Goal: Complete application form: Complete application form

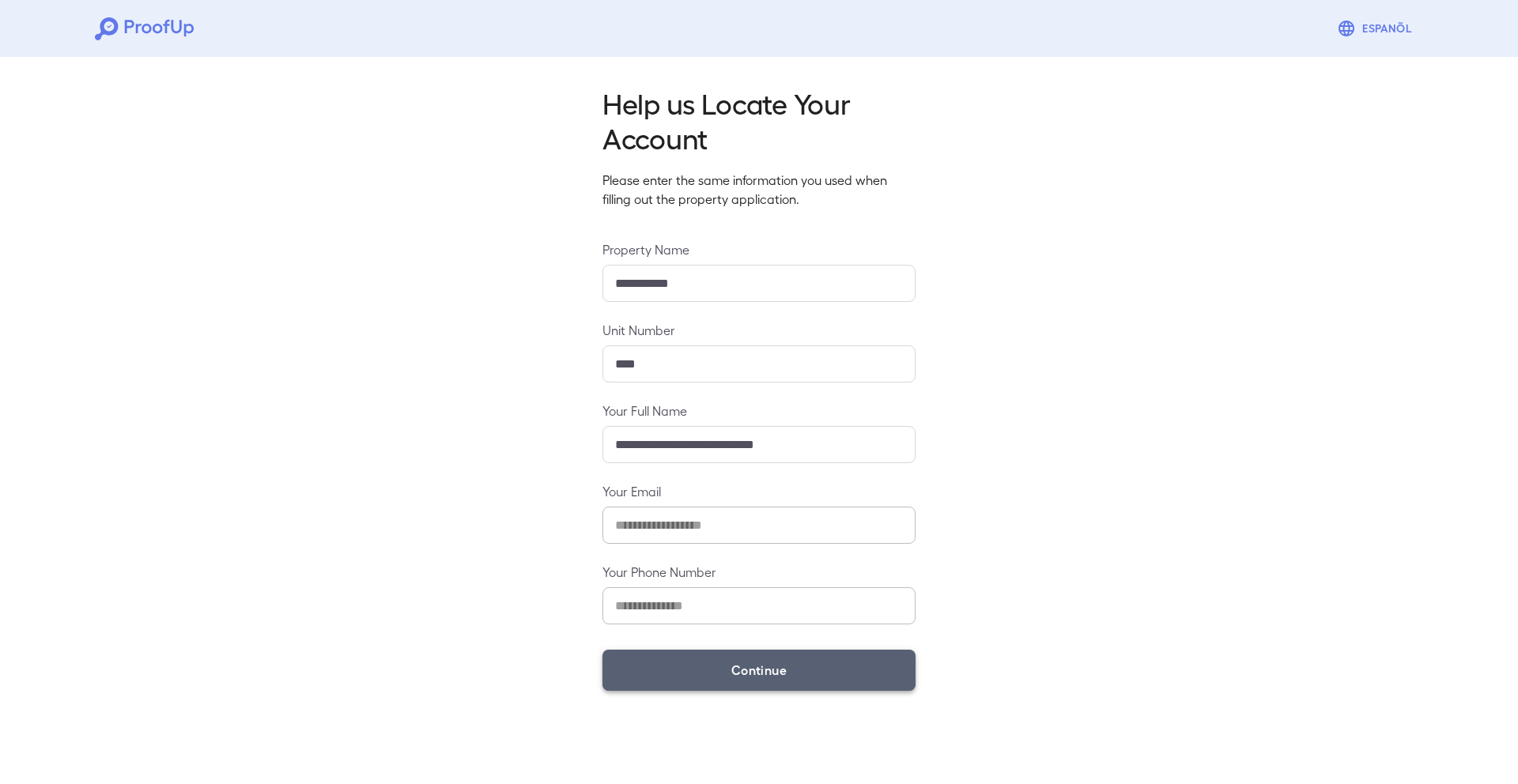
click at [738, 657] on button "Continue" at bounding box center [759, 670] width 313 height 41
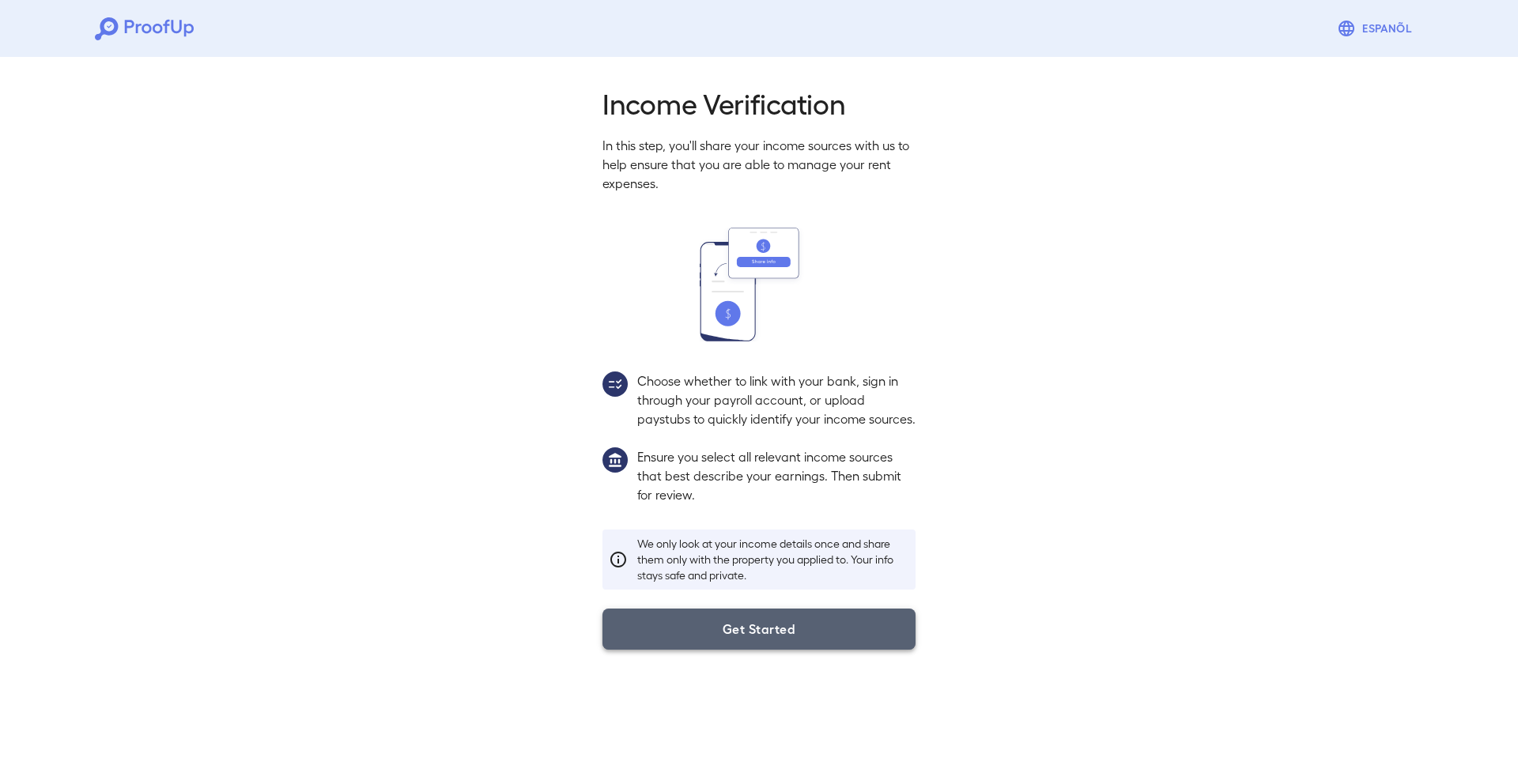
click at [733, 650] on button "Get Started" at bounding box center [759, 628] width 313 height 41
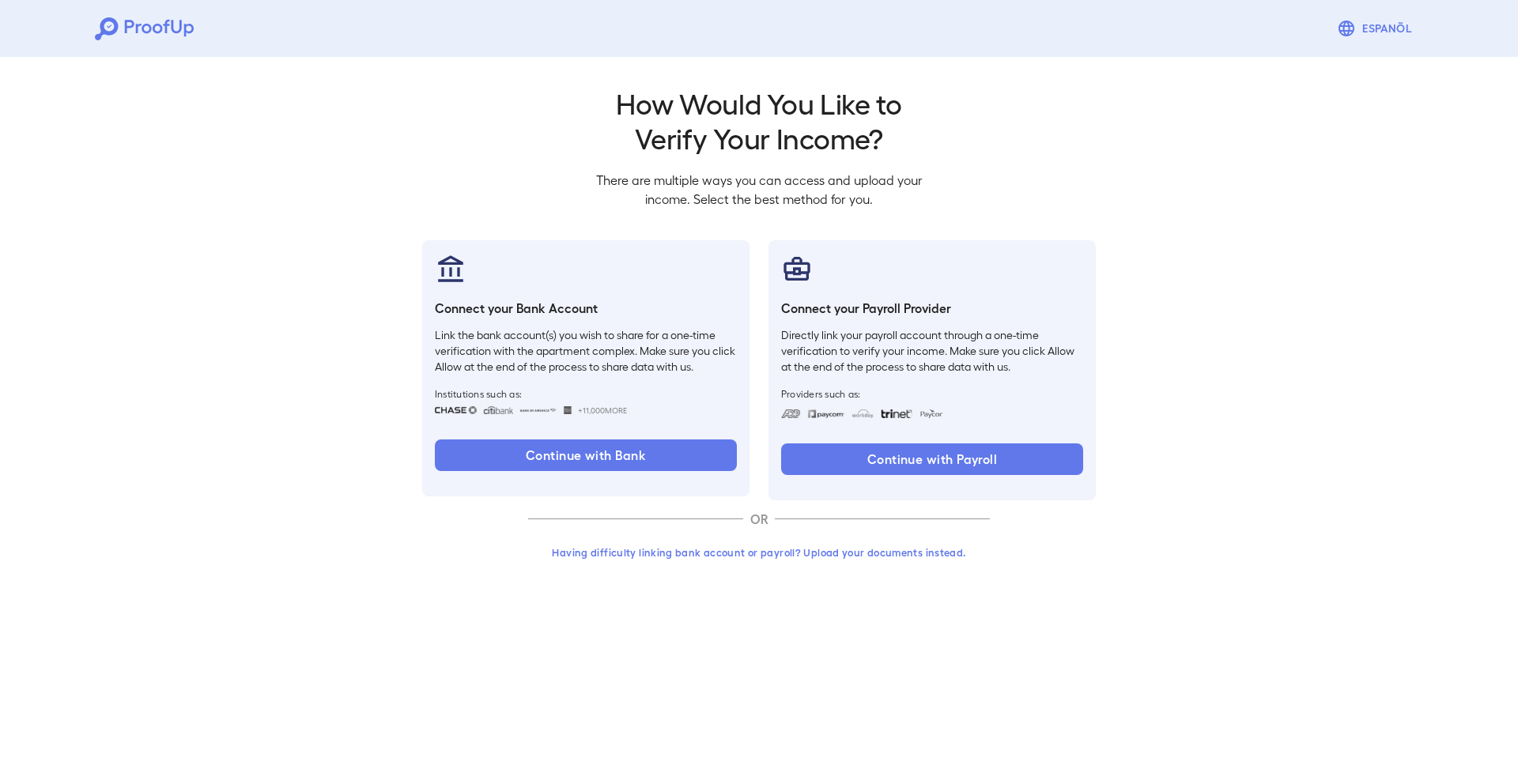
click at [685, 551] on button "Having difficulty linking bank account or payroll? Upload your documents instea…" at bounding box center [759, 552] width 462 height 29
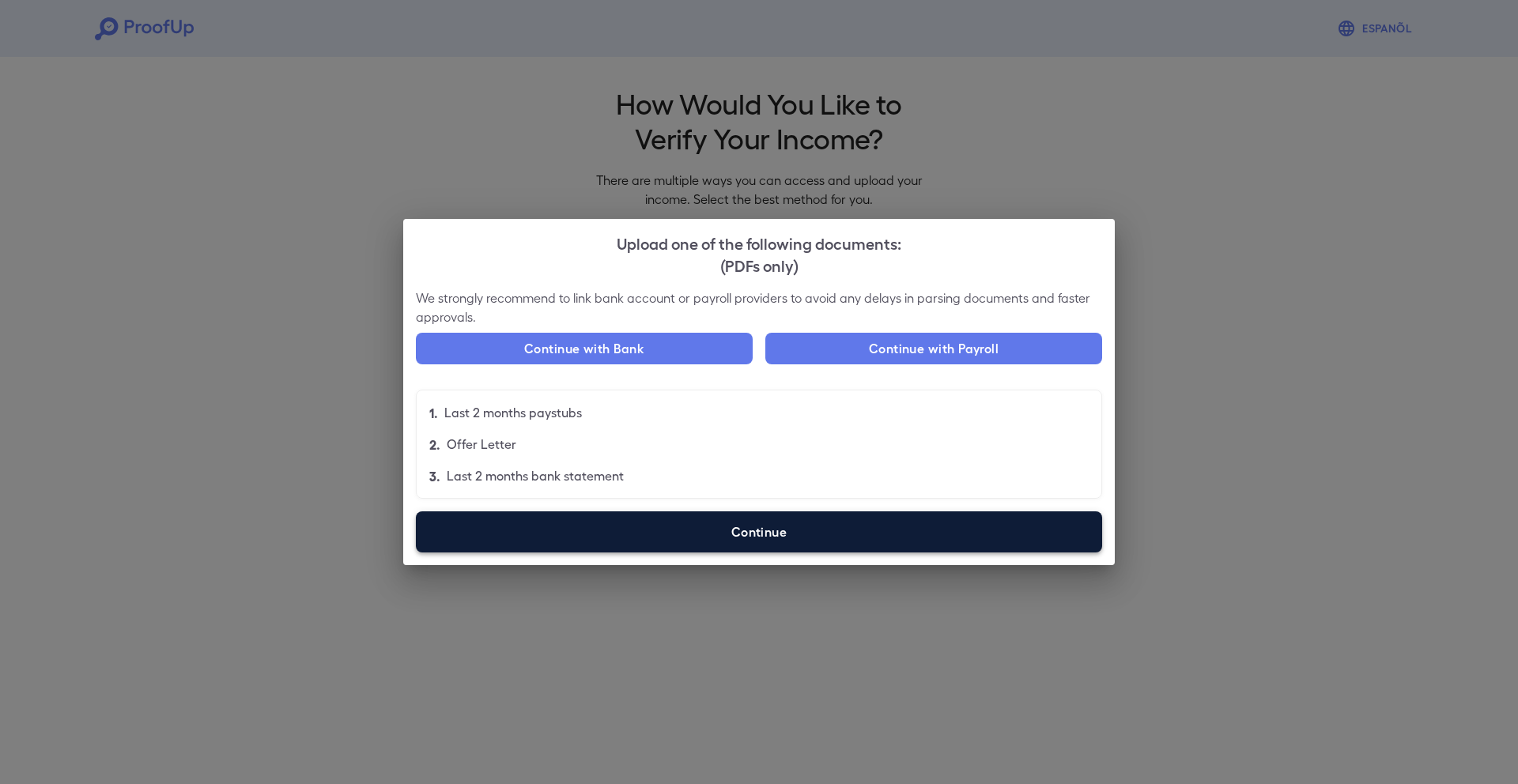
click at [691, 534] on label "Continue" at bounding box center [758, 532] width 686 height 41
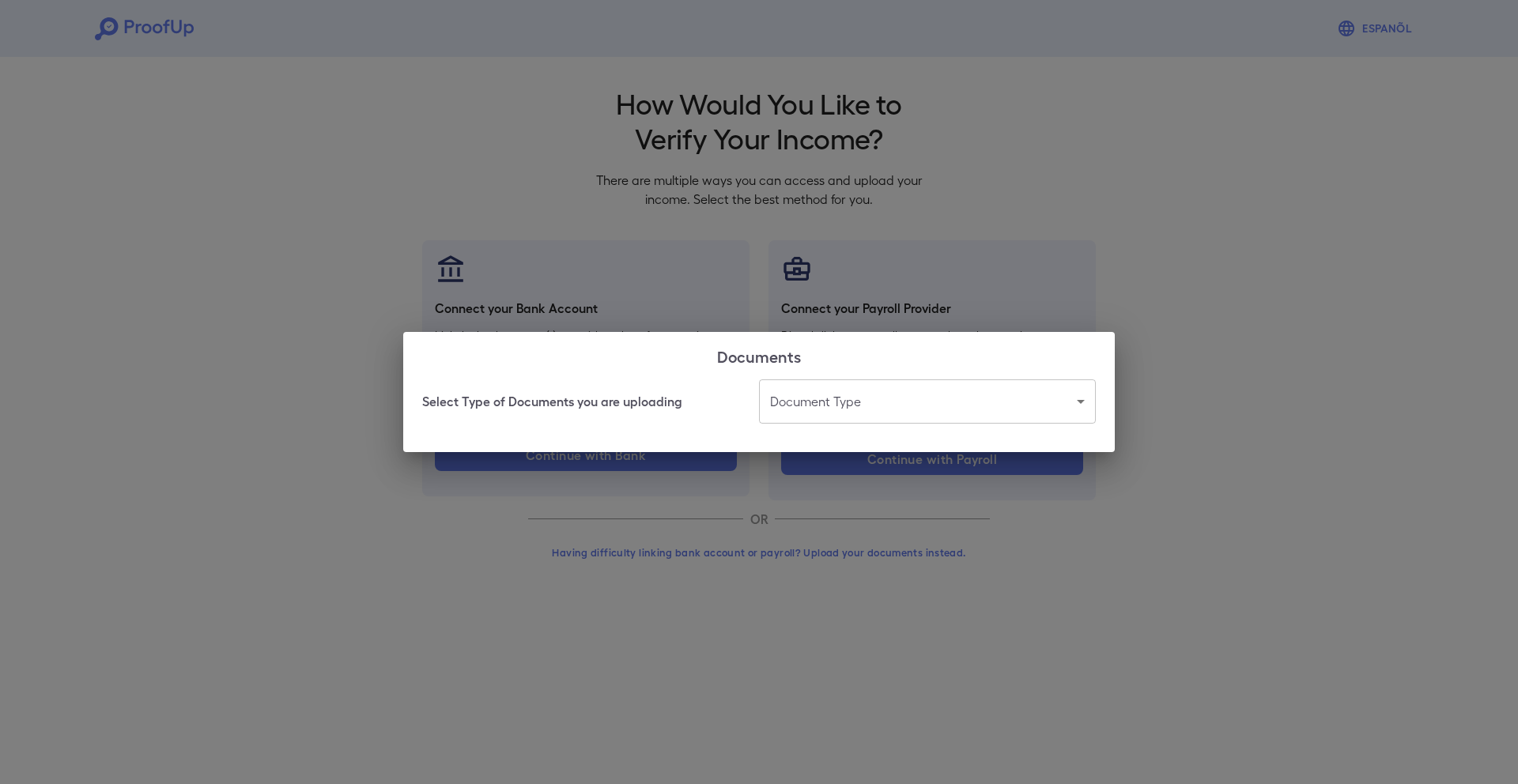
click at [801, 404] on body "Espanõl Go back How Would You Like to Verify Your Income? There are multiple wa…" at bounding box center [759, 302] width 1518 height 604
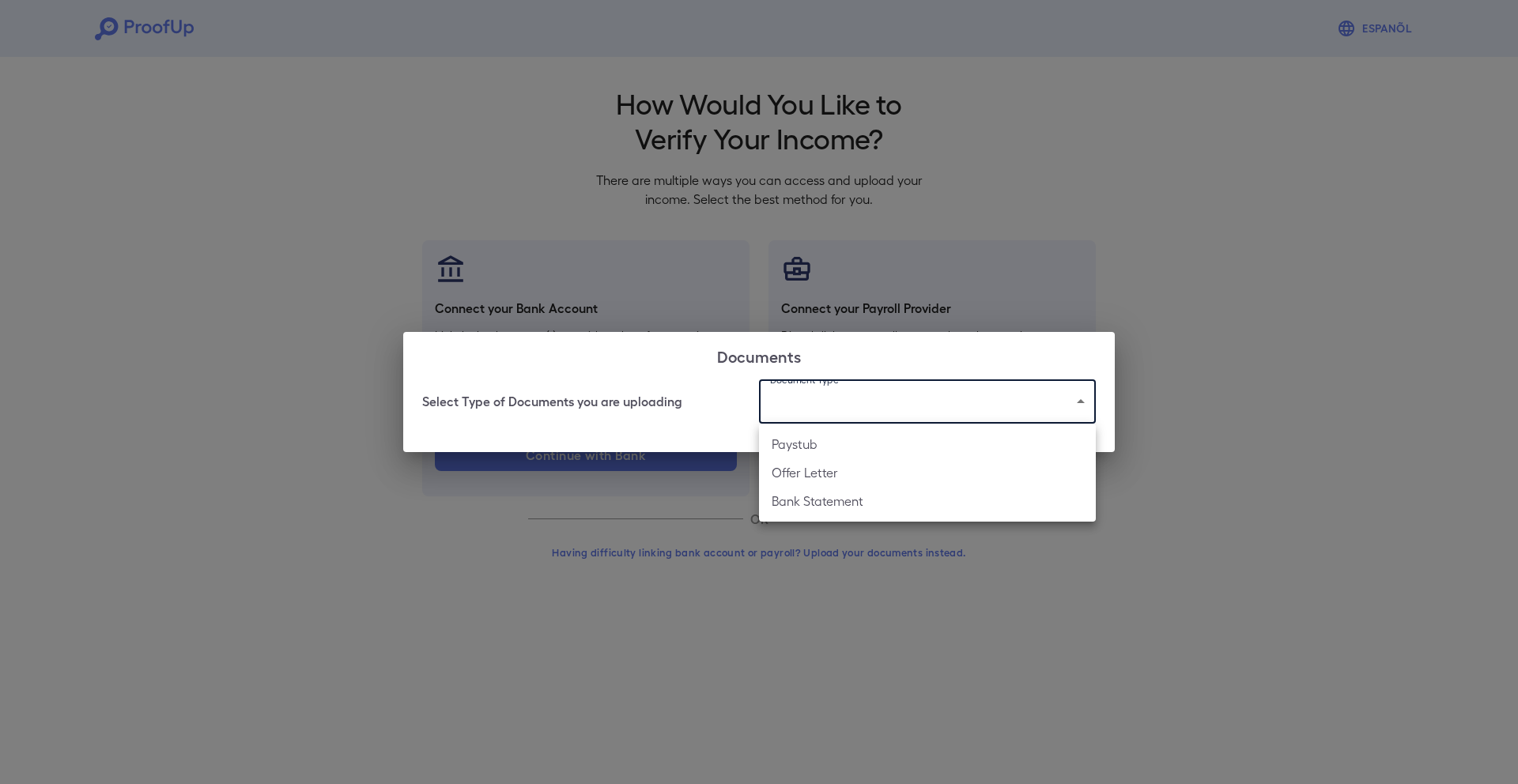
click at [793, 504] on li "Bank Statement" at bounding box center [927, 502] width 337 height 29
type input "**********"
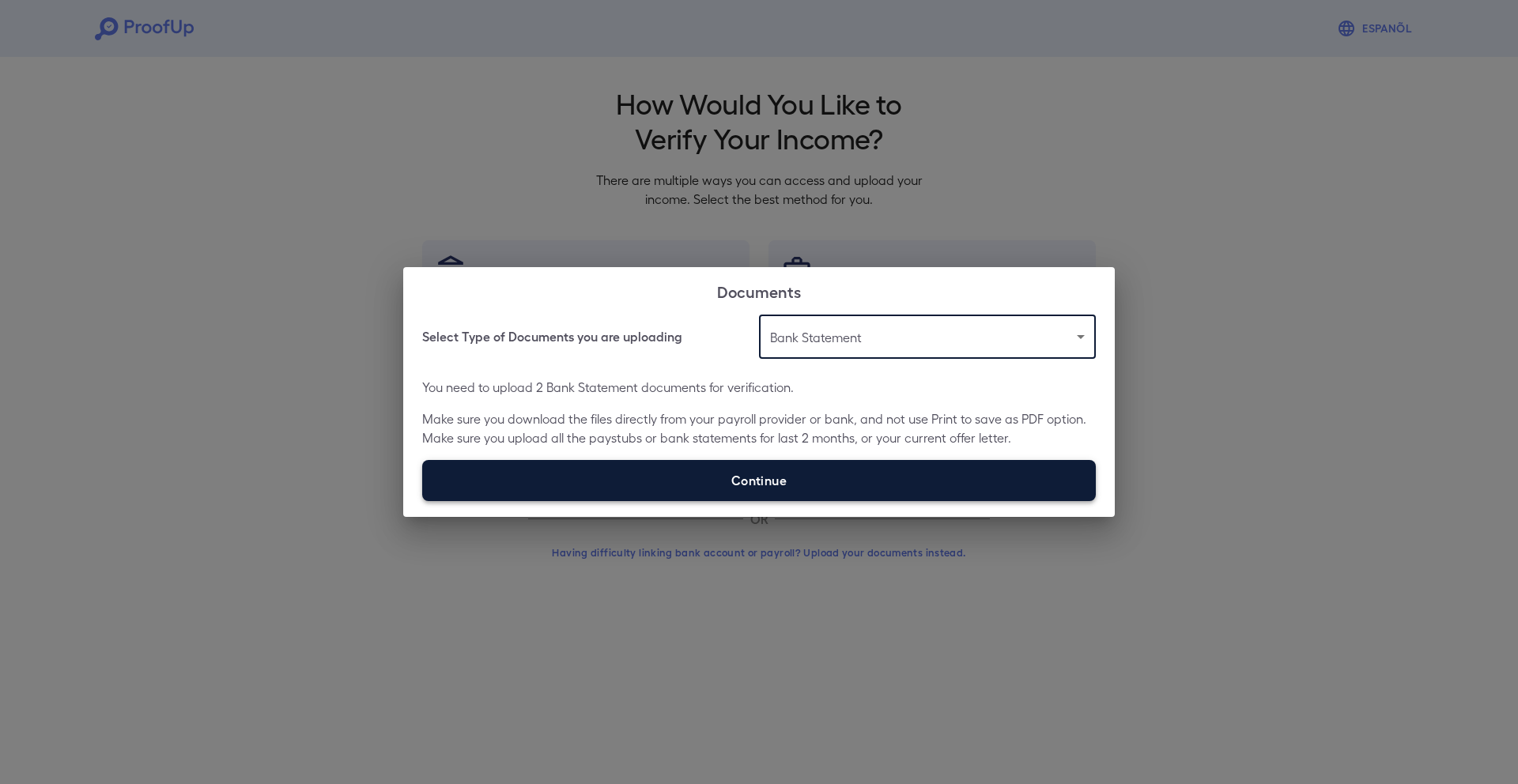
click at [704, 479] on label "Continue" at bounding box center [759, 480] width 674 height 41
click at [423, 500] on input "Continue" at bounding box center [422, 500] width 1 height 1
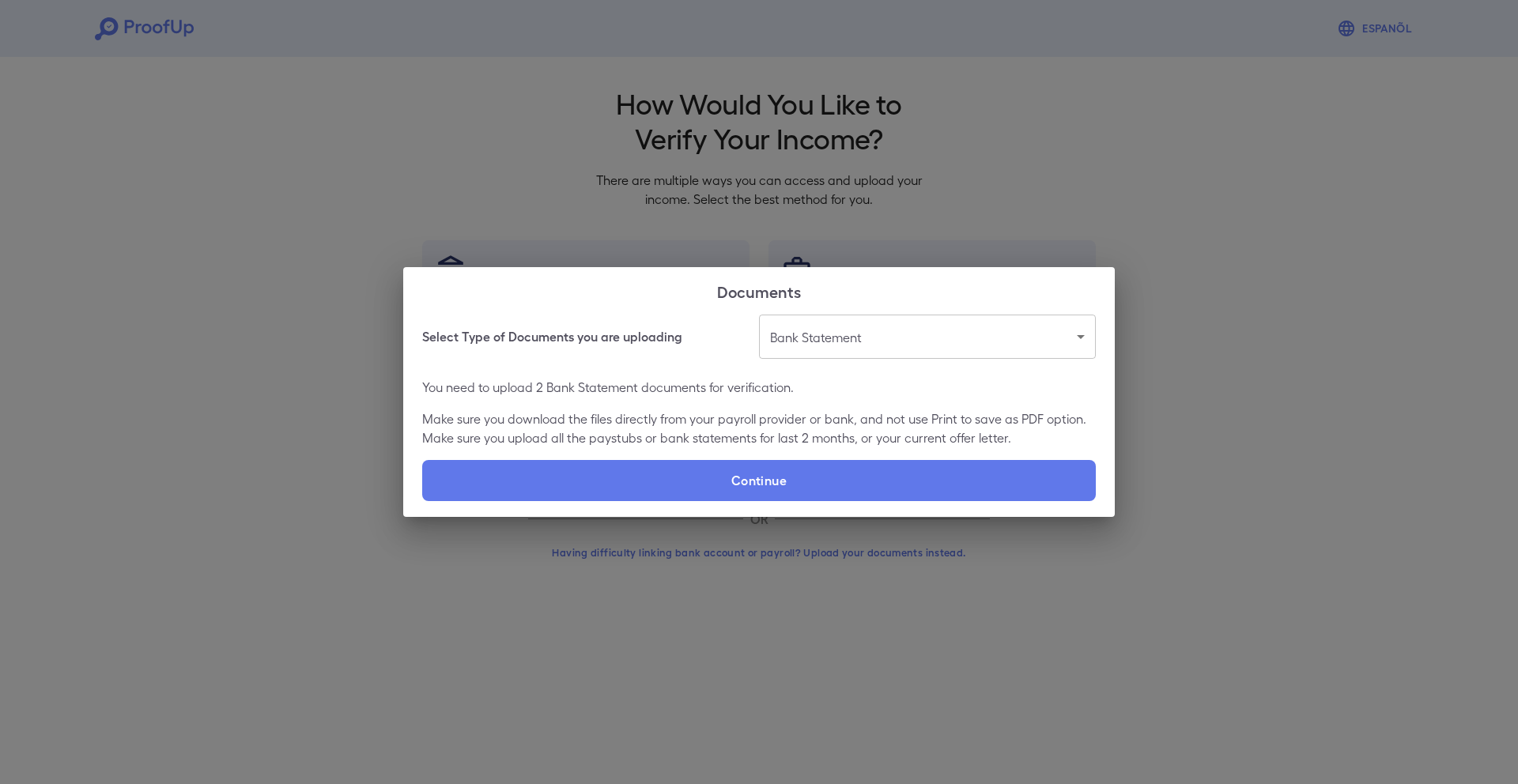
type input "**********"
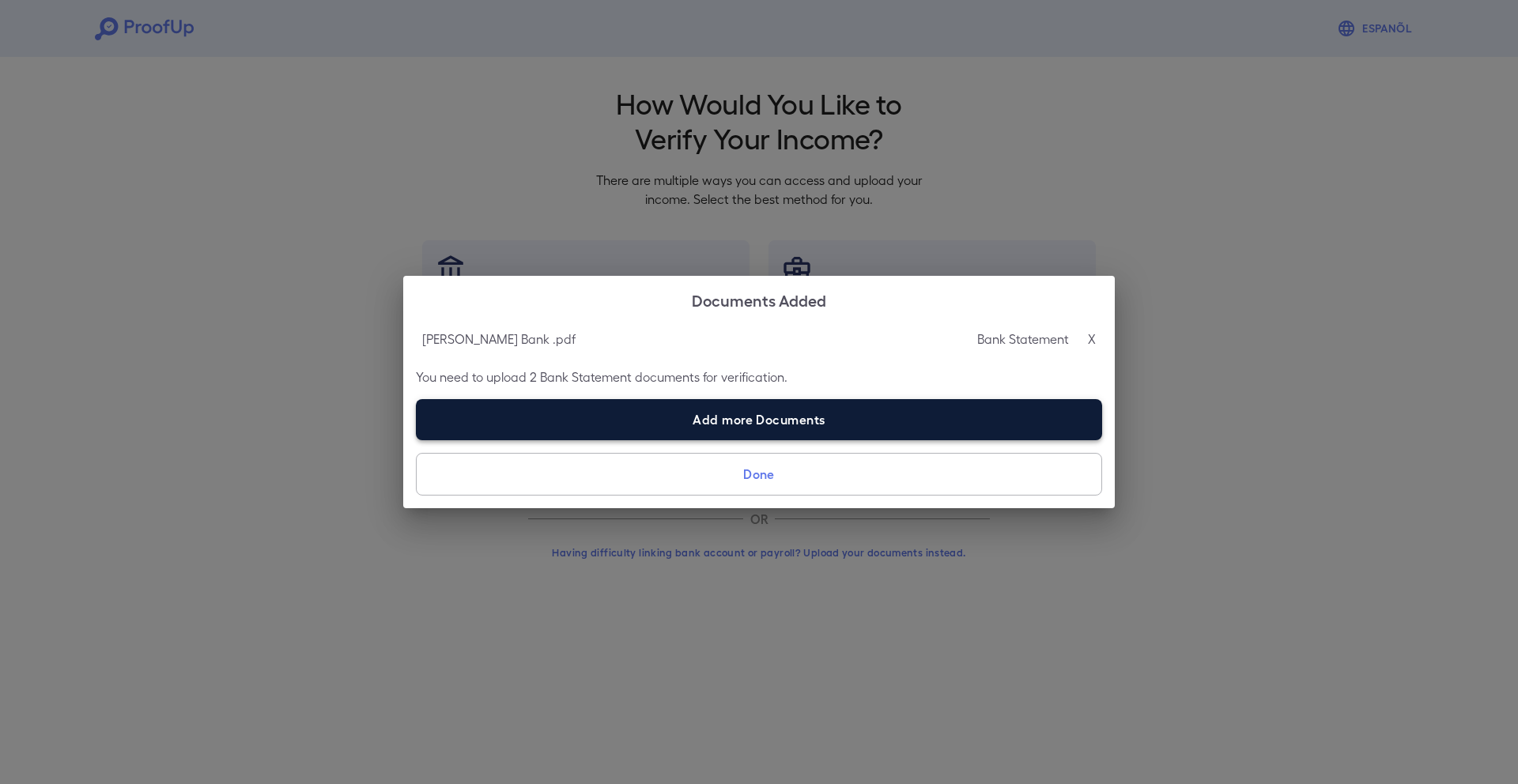
click at [774, 428] on label "Add more Documents" at bounding box center [758, 419] width 686 height 41
click at [416, 440] on input "Add more Documents" at bounding box center [415, 440] width 1 height 1
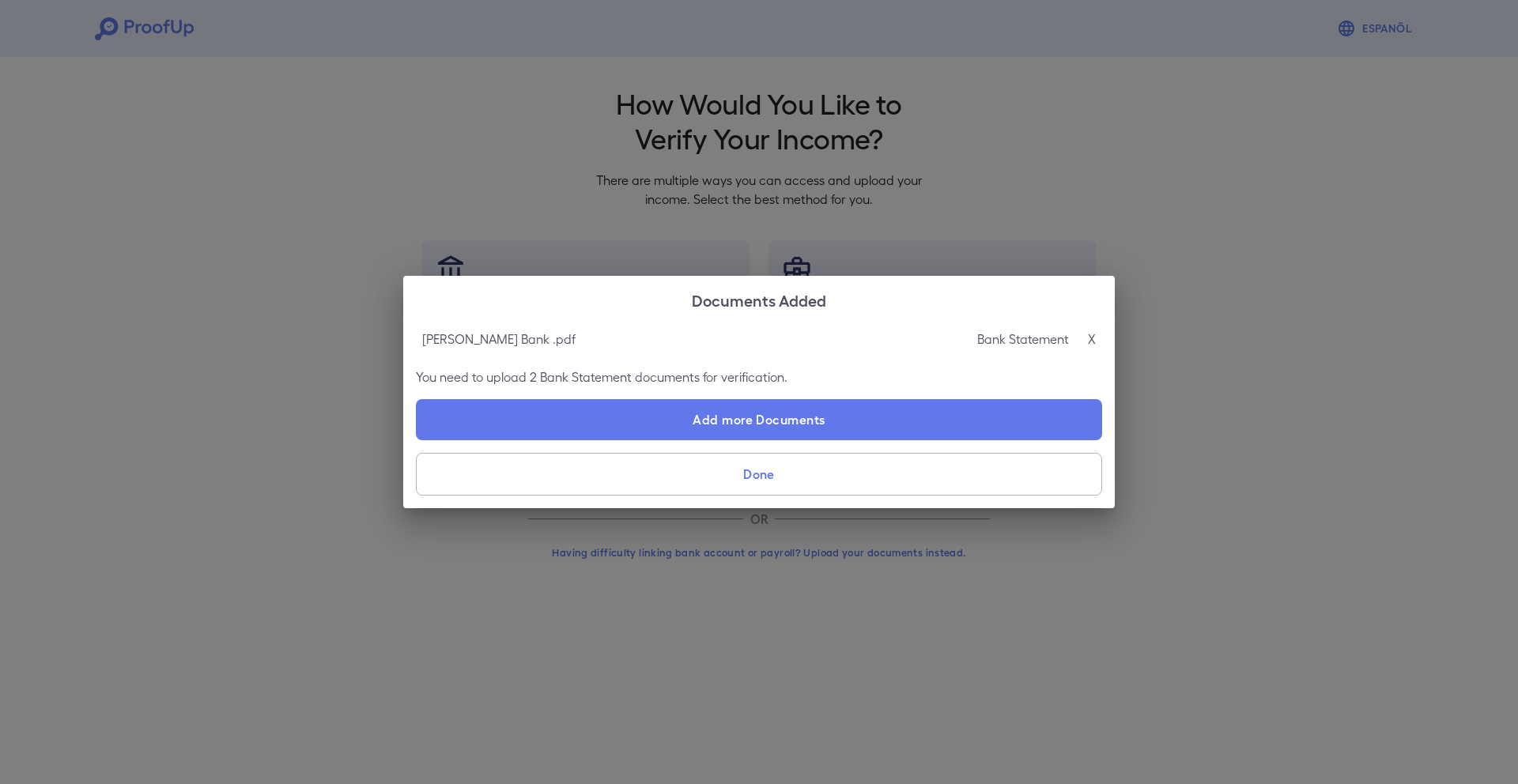
type input "**********"
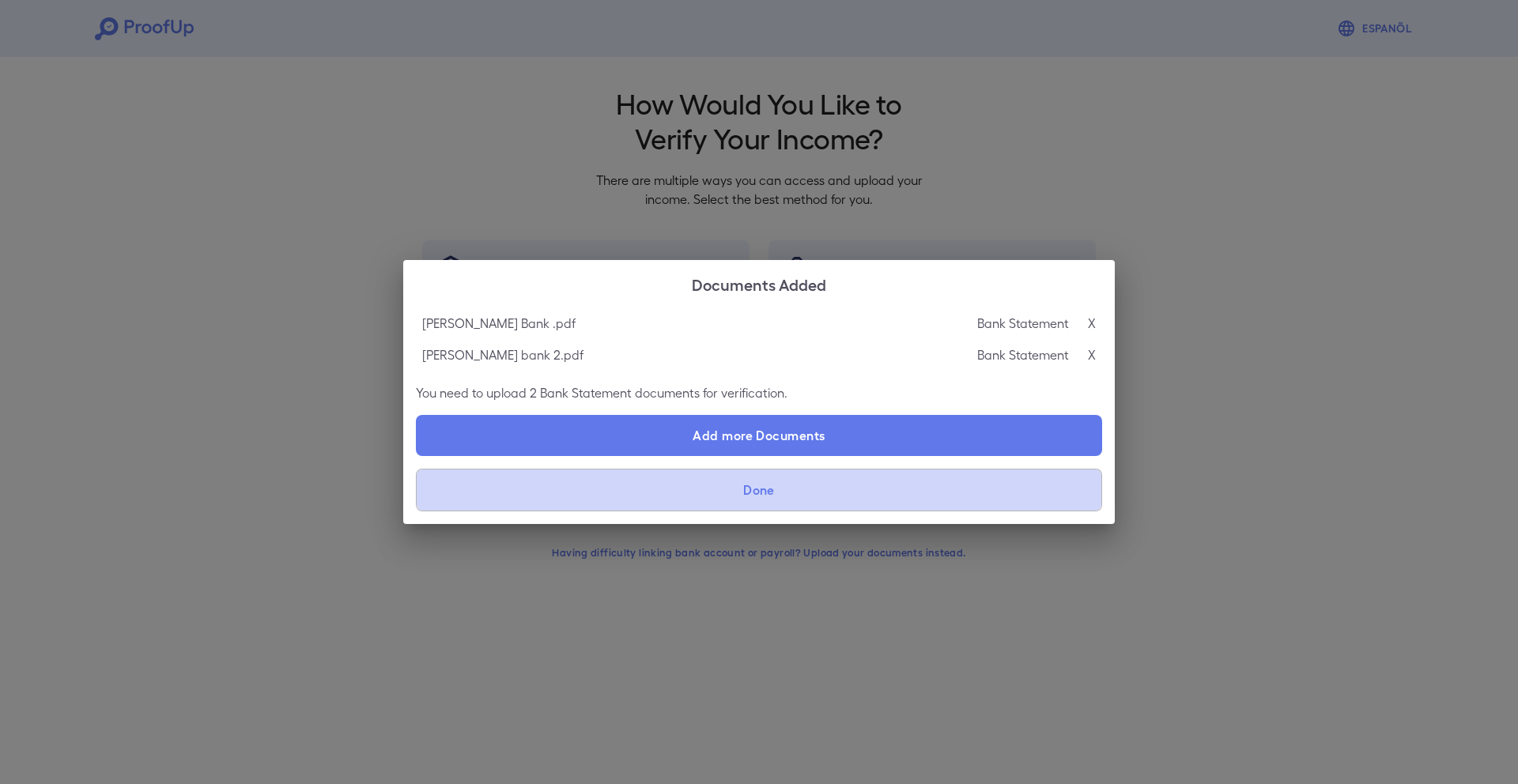
click at [811, 502] on button "Done" at bounding box center [758, 490] width 686 height 42
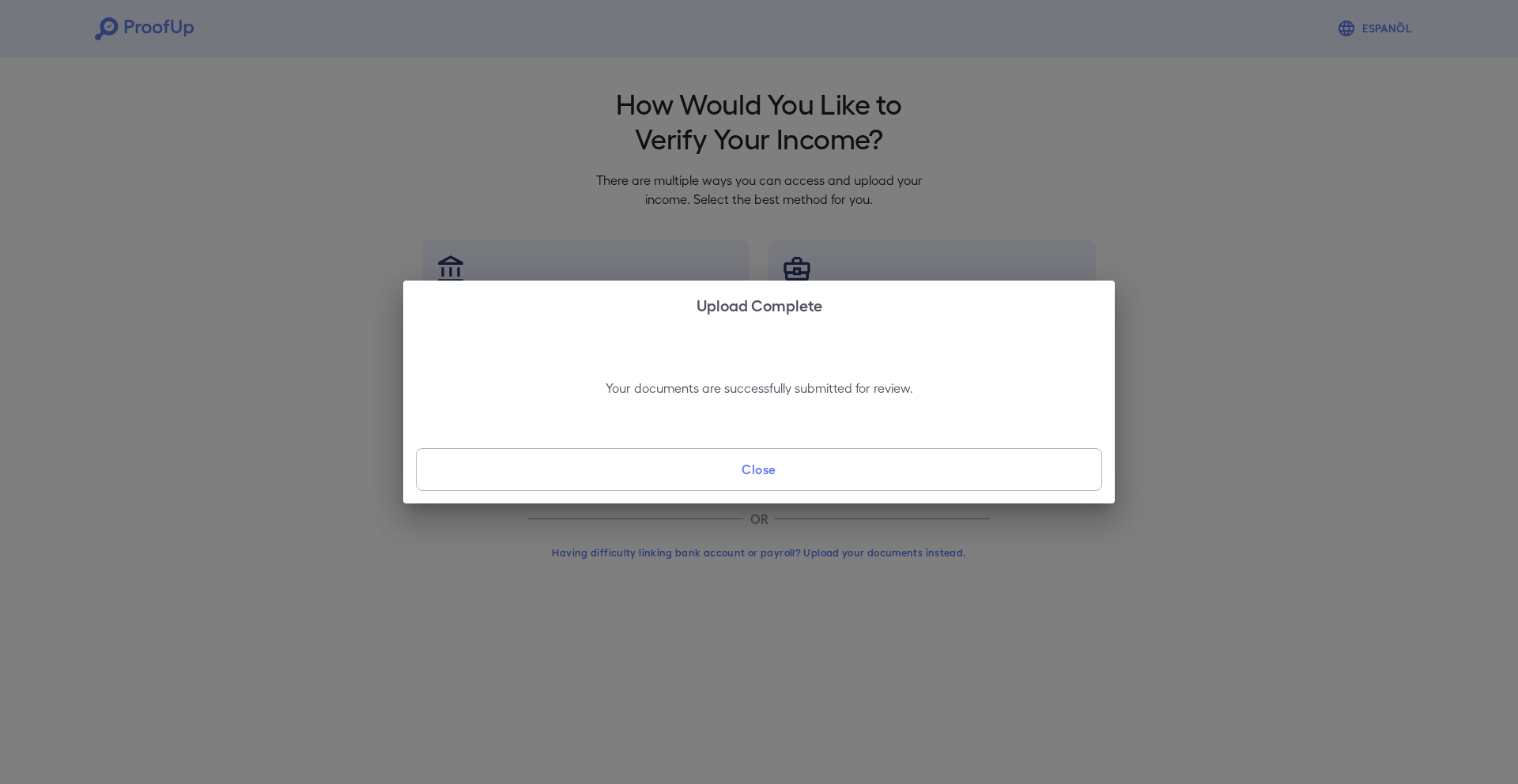
drag, startPoint x: 890, startPoint y: 443, endPoint x: 886, endPoint y: 427, distance: 16.5
click at [887, 430] on div "Your documents are successfully submitted for review. Close" at bounding box center [759, 415] width 712 height 175
click at [868, 479] on button "Close" at bounding box center [758, 469] width 686 height 42
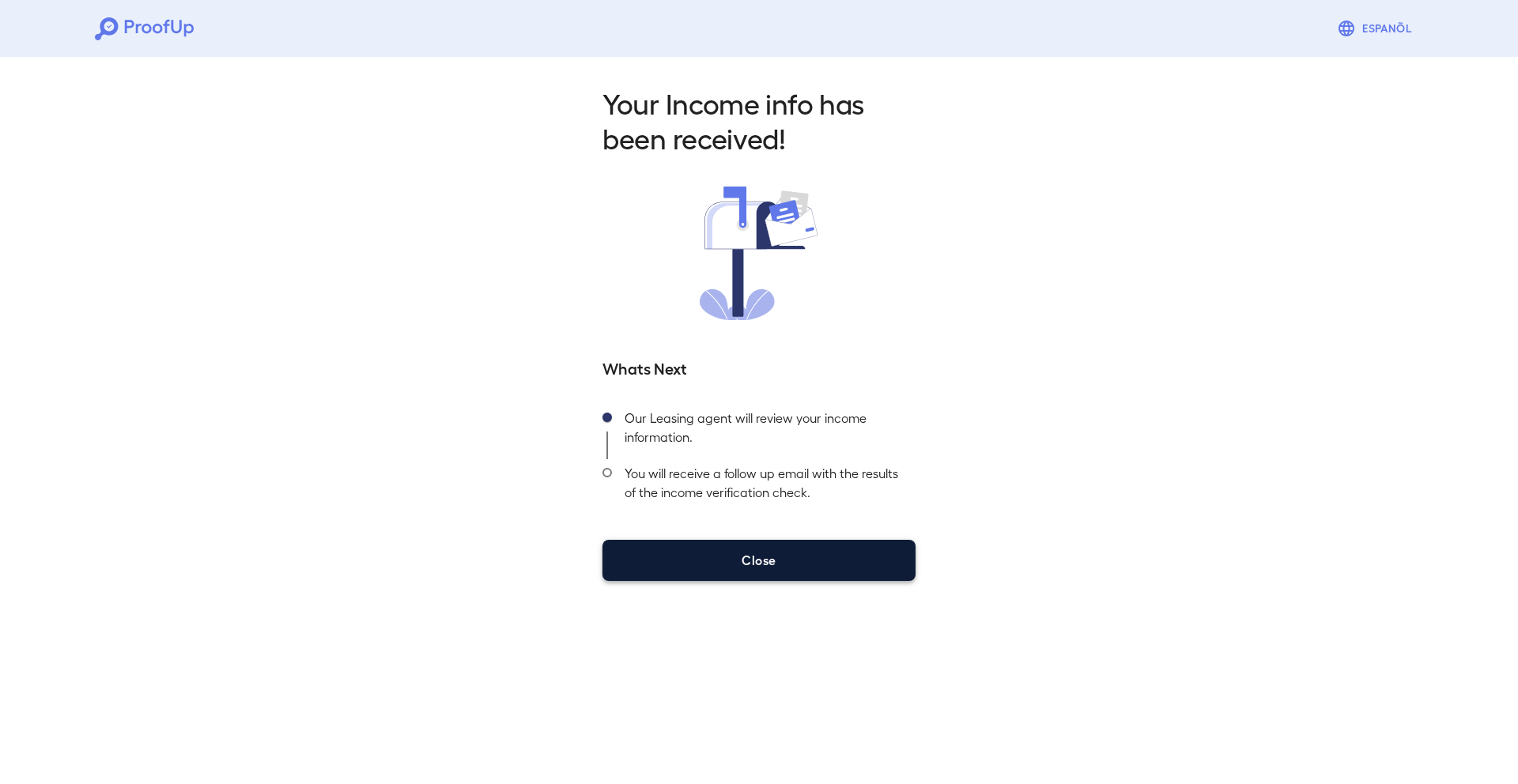
click at [817, 544] on button "Close" at bounding box center [759, 560] width 313 height 41
click at [816, 548] on button "Close" at bounding box center [759, 560] width 313 height 41
